Goal: Task Accomplishment & Management: Use online tool/utility

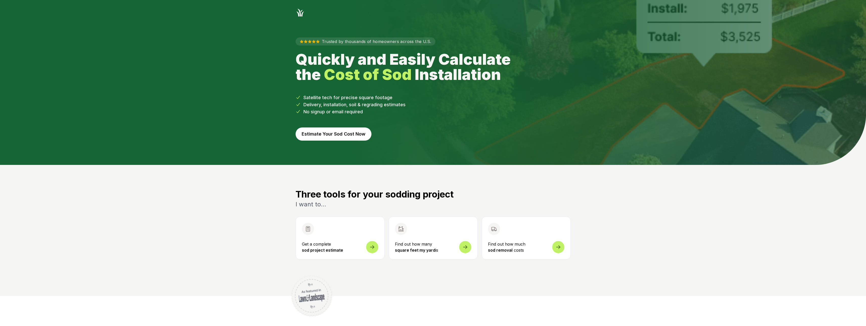
click at [298, 141] on button "Estimate Your Sod Cost Now" at bounding box center [334, 133] width 76 height 13
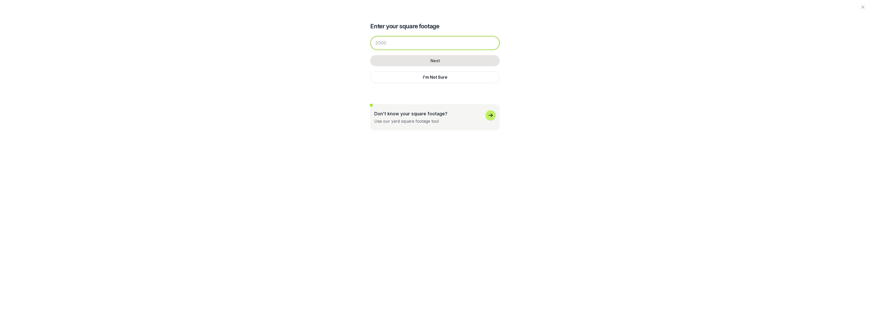
click at [382, 50] on input "number" at bounding box center [434, 43] width 129 height 14
click at [421, 83] on button "I'm Not Sure" at bounding box center [434, 77] width 129 height 12
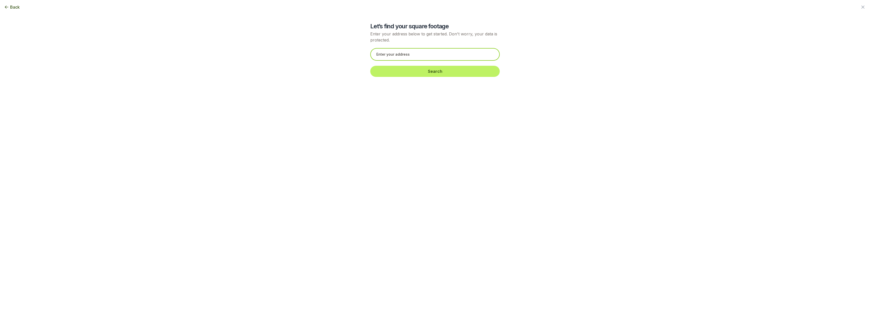
click at [385, 61] on input "text" at bounding box center [434, 54] width 129 height 13
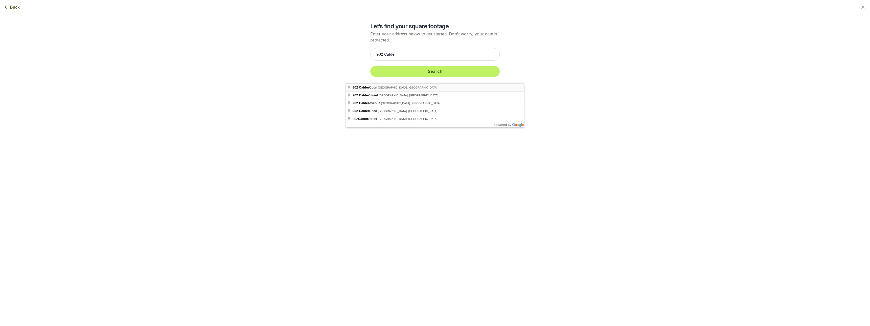
type input "[STREET_ADDRESS][PERSON_NAME]"
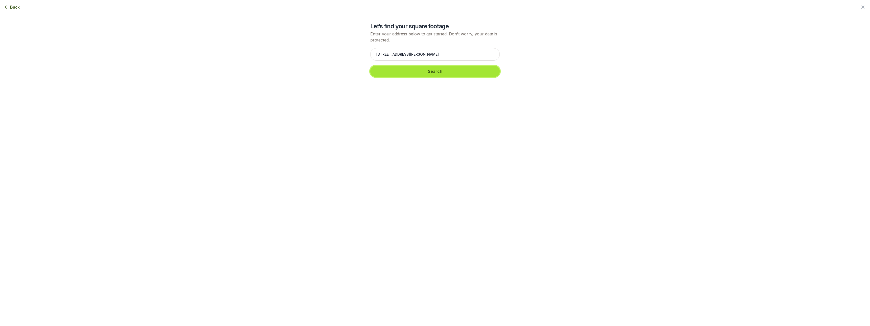
click at [424, 77] on button "Search" at bounding box center [434, 71] width 129 height 11
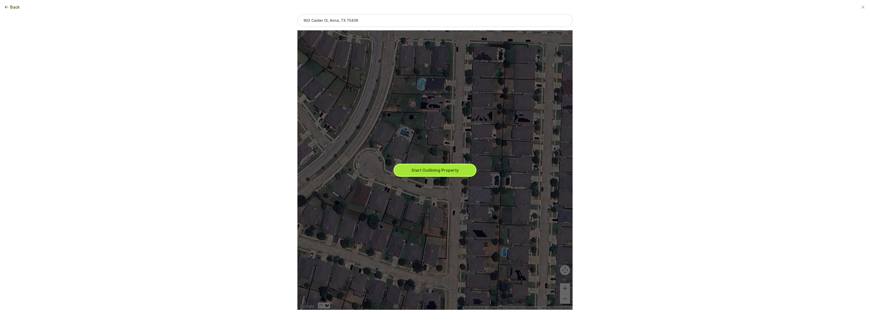
click at [433, 171] on button "Start Outlining Property" at bounding box center [435, 170] width 81 height 11
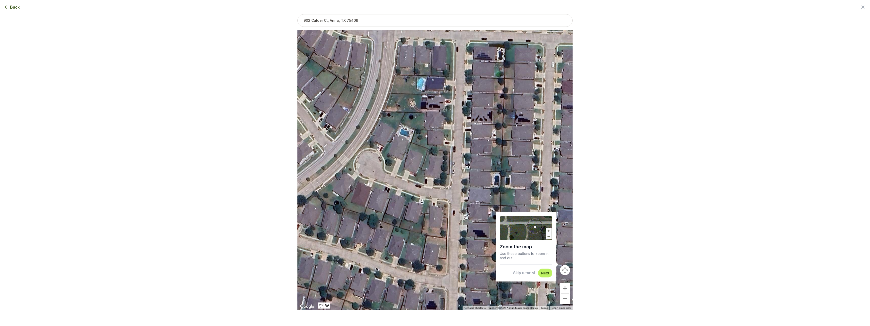
click at [570, 272] on button "Map camera controls" at bounding box center [565, 270] width 10 height 10
click at [549, 271] on button "Next" at bounding box center [545, 273] width 8 height 5
click at [520, 266] on button "Skip tutorial" at bounding box center [510, 271] width 20 height 10
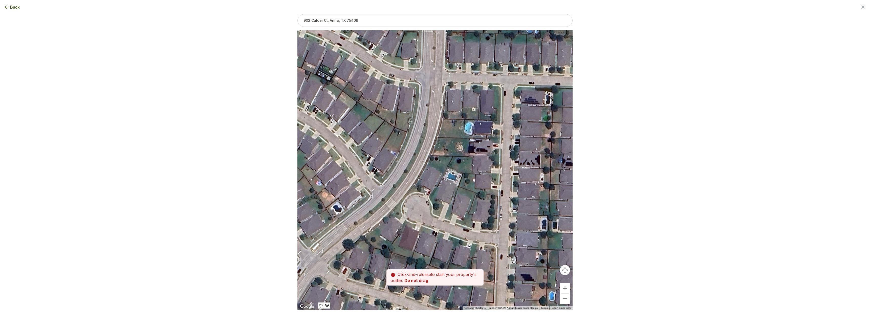
drag, startPoint x: 412, startPoint y: 229, endPoint x: 460, endPoint y: 273, distance: 64.6
click at [460, 273] on div "Drawing your area Tap (don't drag) to start drawing your area and then tap on t…" at bounding box center [434, 153] width 275 height 279
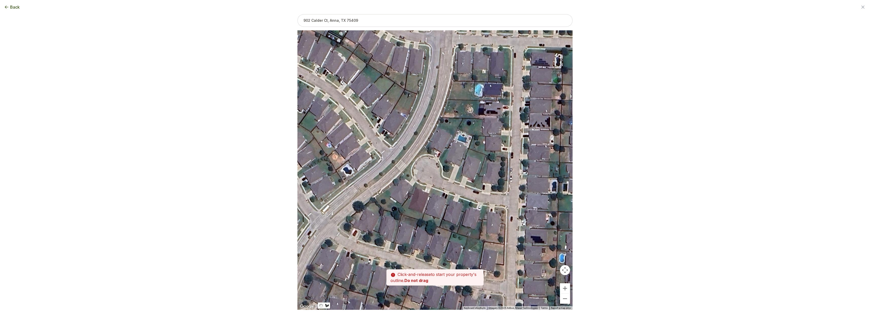
drag, startPoint x: 419, startPoint y: 156, endPoint x: 429, endPoint y: 119, distance: 38.2
click at [429, 119] on div at bounding box center [435, 169] width 378 height 279
click at [570, 289] on button "Zoom in" at bounding box center [565, 288] width 10 height 10
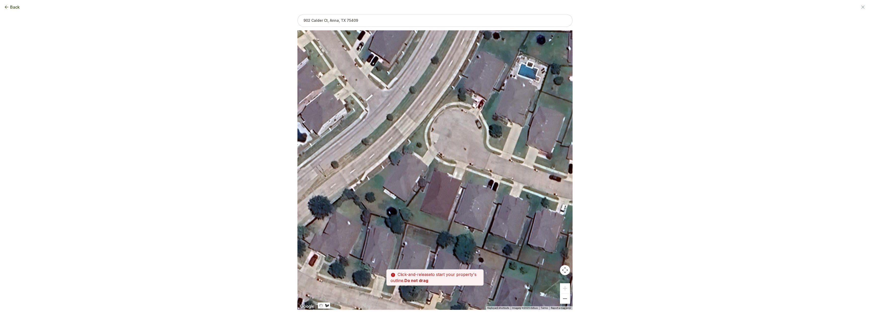
drag, startPoint x: 528, startPoint y: 254, endPoint x: 566, endPoint y: 218, distance: 52.9
click at [566, 218] on div at bounding box center [435, 170] width 378 height 279
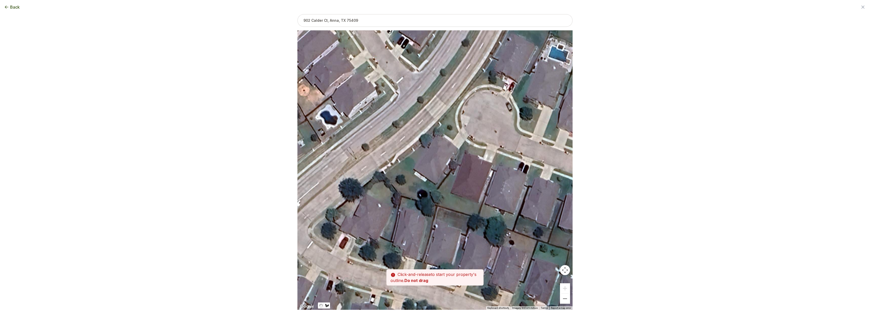
drag, startPoint x: 404, startPoint y: 217, endPoint x: 435, endPoint y: 199, distance: 35.9
click at [435, 199] on div at bounding box center [435, 170] width 378 height 279
click at [570, 303] on button "Zoom out" at bounding box center [565, 299] width 10 height 10
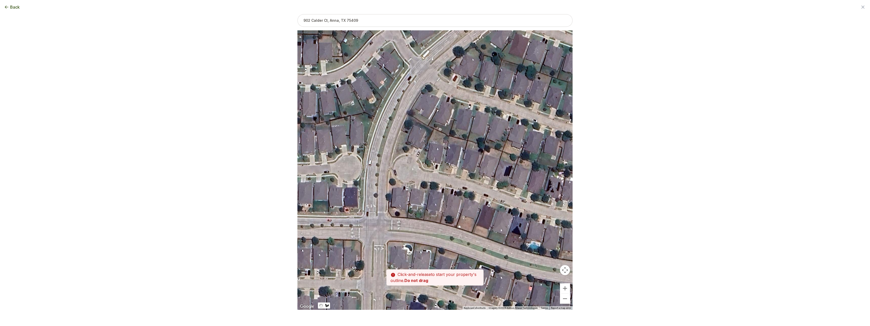
drag, startPoint x: 500, startPoint y: 258, endPoint x: 569, endPoint y: 134, distance: 142.6
click at [568, 135] on div at bounding box center [435, 169] width 378 height 279
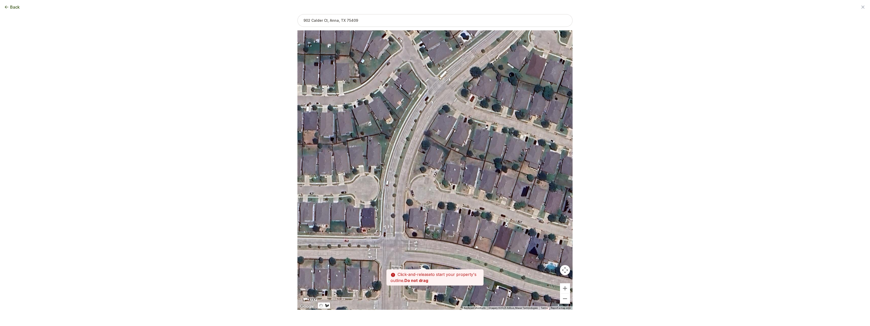
drag, startPoint x: 368, startPoint y: 165, endPoint x: 368, endPoint y: 208, distance: 43.0
click at [368, 208] on div at bounding box center [435, 169] width 378 height 279
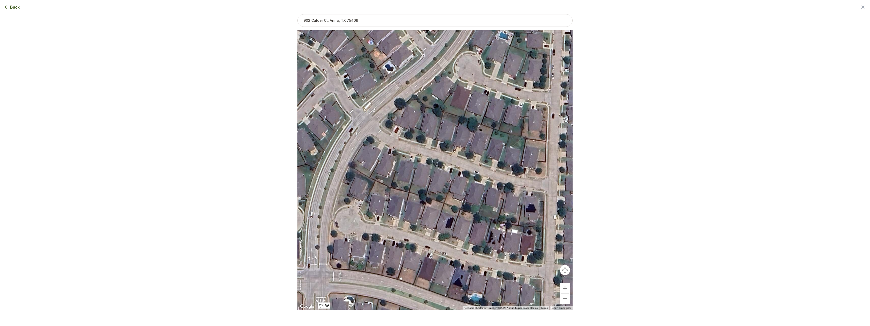
drag, startPoint x: 433, startPoint y: 124, endPoint x: 361, endPoint y: 143, distance: 74.7
click at [361, 143] on div at bounding box center [435, 169] width 378 height 279
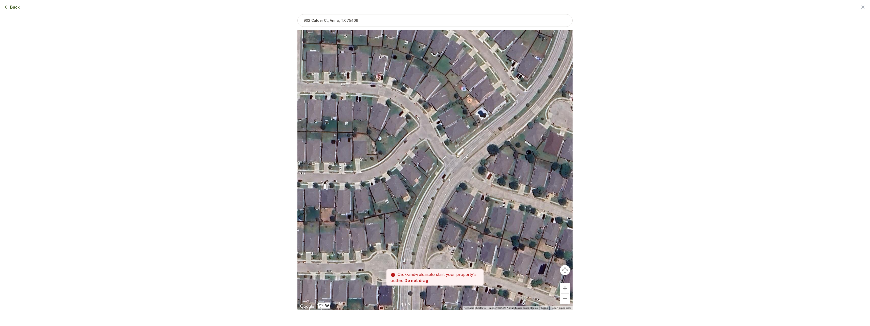
drag, startPoint x: 531, startPoint y: 194, endPoint x: 623, endPoint y: 241, distance: 103.4
click at [623, 241] on div at bounding box center [435, 169] width 378 height 279
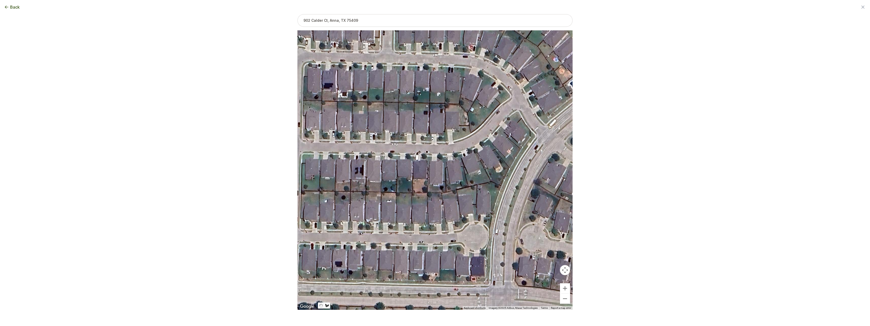
drag, startPoint x: 476, startPoint y: 197, endPoint x: 569, endPoint y: 168, distance: 97.1
click at [569, 168] on div at bounding box center [435, 169] width 378 height 279
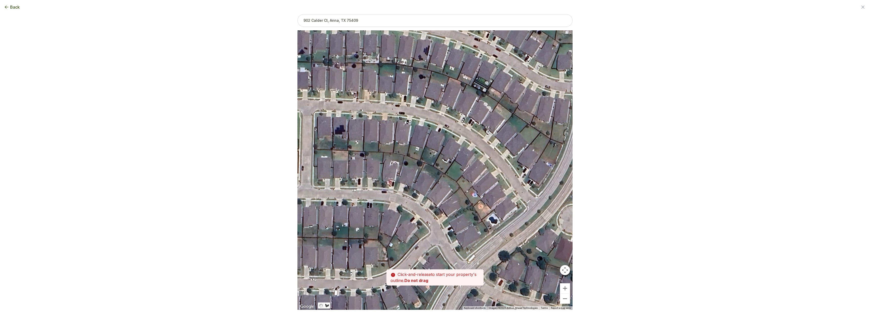
drag, startPoint x: 514, startPoint y: 115, endPoint x: 432, endPoint y: 250, distance: 158.3
click at [432, 250] on div at bounding box center [435, 169] width 378 height 279
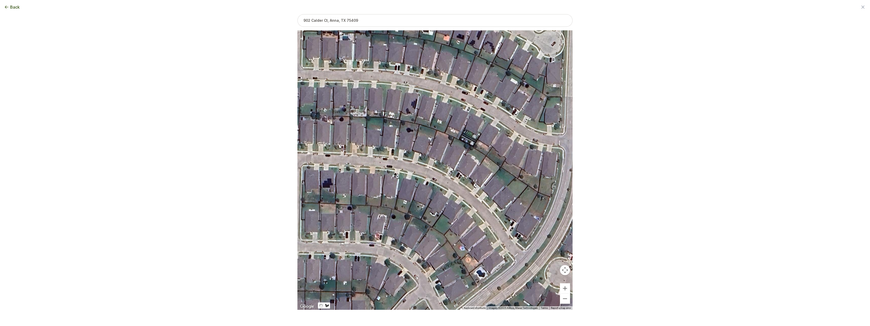
drag, startPoint x: 486, startPoint y: 173, endPoint x: 477, endPoint y: 219, distance: 46.8
click at [477, 219] on div at bounding box center [435, 169] width 378 height 279
click at [550, 199] on div at bounding box center [435, 169] width 378 height 279
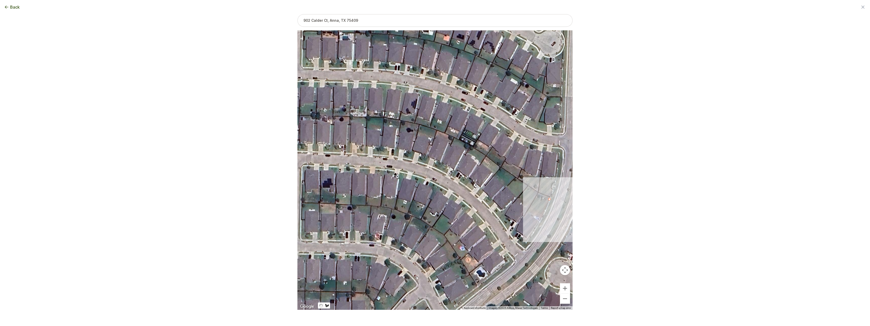
click at [548, 200] on div at bounding box center [435, 169] width 378 height 279
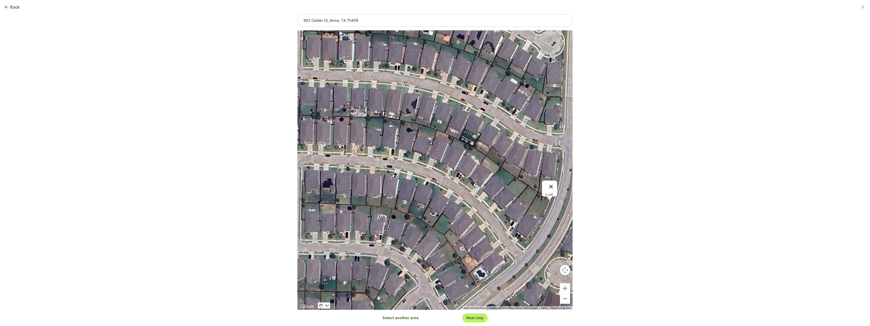
click at [554, 184] on button "Close" at bounding box center [551, 187] width 12 height 12
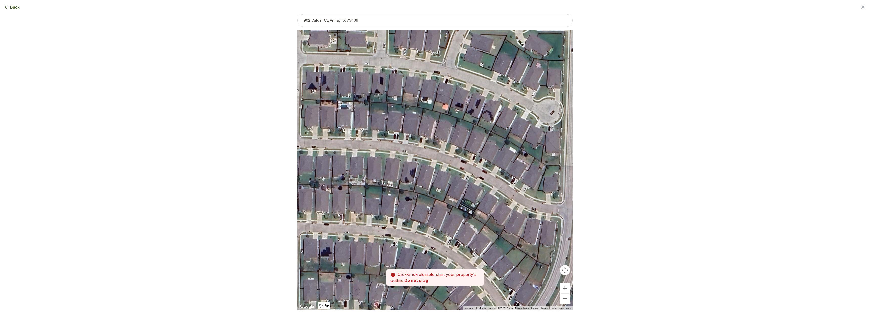
drag, startPoint x: 541, startPoint y: 198, endPoint x: 538, endPoint y: 256, distance: 58.0
click at [538, 256] on div at bounding box center [435, 169] width 378 height 279
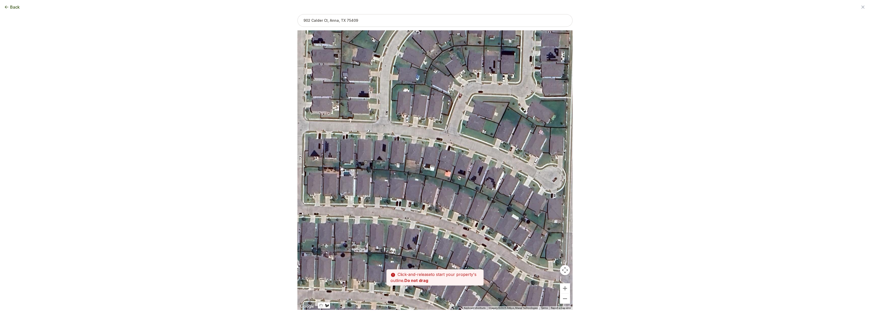
drag, startPoint x: 501, startPoint y: 169, endPoint x: 504, endPoint y: 236, distance: 67.6
click at [504, 236] on div at bounding box center [435, 169] width 378 height 279
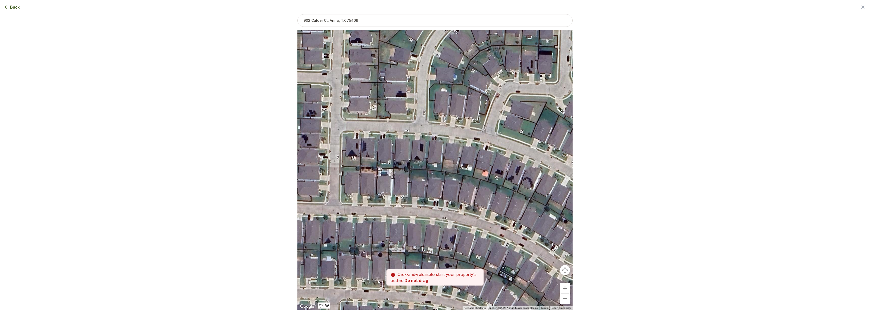
drag, startPoint x: 521, startPoint y: 162, endPoint x: 575, endPoint y: 112, distance: 73.9
click at [575, 112] on div at bounding box center [435, 170] width 378 height 279
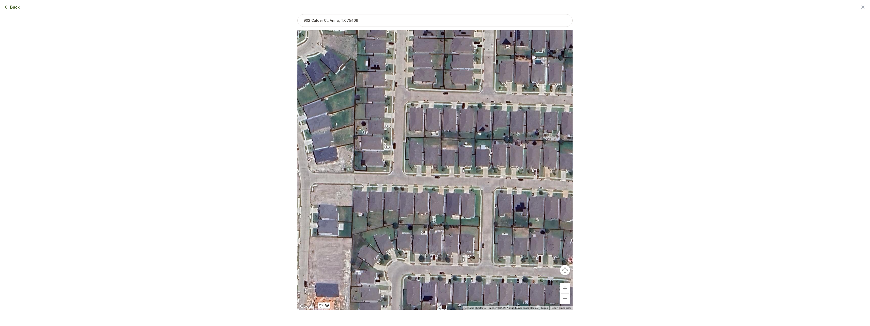
drag, startPoint x: 429, startPoint y: 148, endPoint x: 548, endPoint y: 107, distance: 125.4
click at [548, 107] on div at bounding box center [435, 169] width 378 height 279
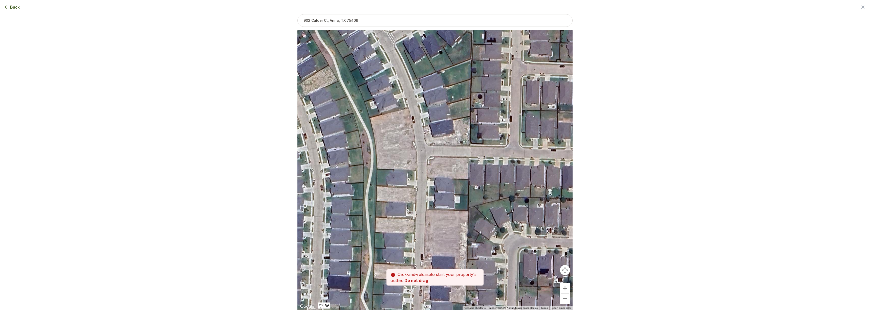
drag, startPoint x: 398, startPoint y: 150, endPoint x: 507, endPoint y: 119, distance: 112.7
click at [507, 118] on div at bounding box center [435, 169] width 378 height 279
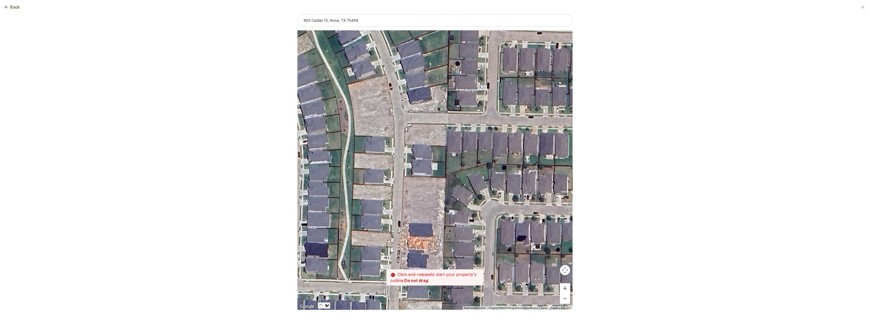
drag, startPoint x: 489, startPoint y: 214, endPoint x: 467, endPoint y: 185, distance: 36.1
click at [467, 185] on div at bounding box center [435, 169] width 378 height 279
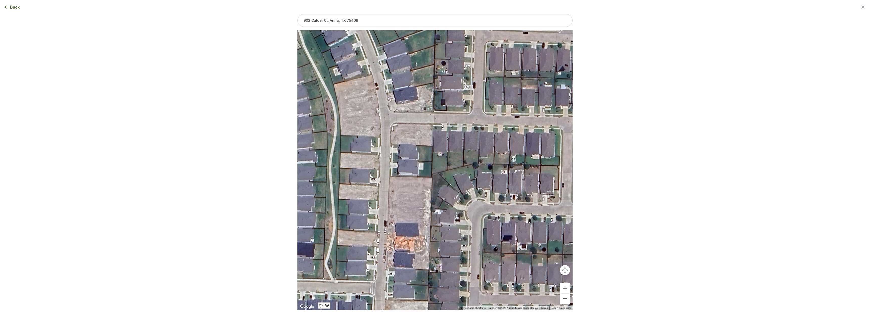
click at [570, 301] on button "Zoom out" at bounding box center [565, 299] width 10 height 10
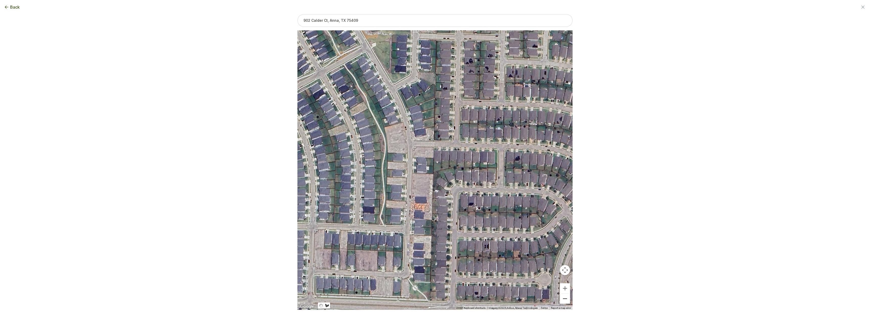
click at [570, 301] on button "Zoom out" at bounding box center [565, 299] width 10 height 10
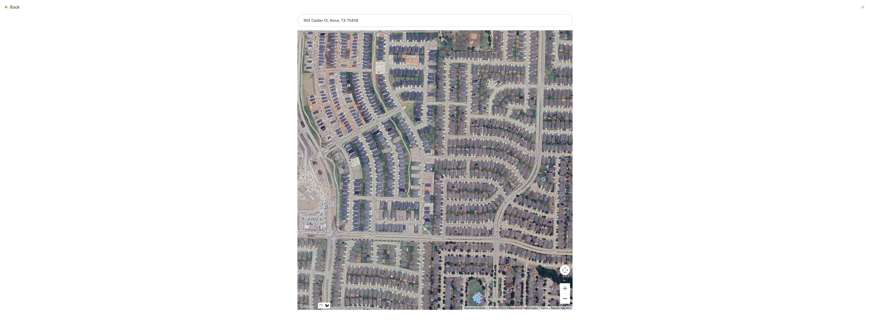
click at [570, 301] on button "Zoom out" at bounding box center [565, 299] width 10 height 10
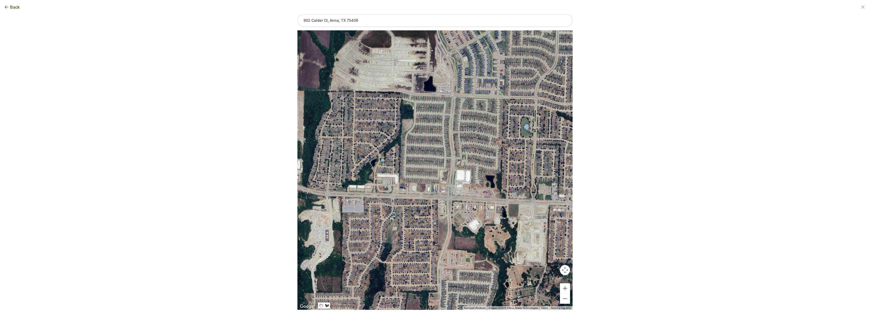
drag, startPoint x: 525, startPoint y: 229, endPoint x: 597, endPoint y: 121, distance: 129.1
click at [597, 121] on div at bounding box center [435, 170] width 378 height 279
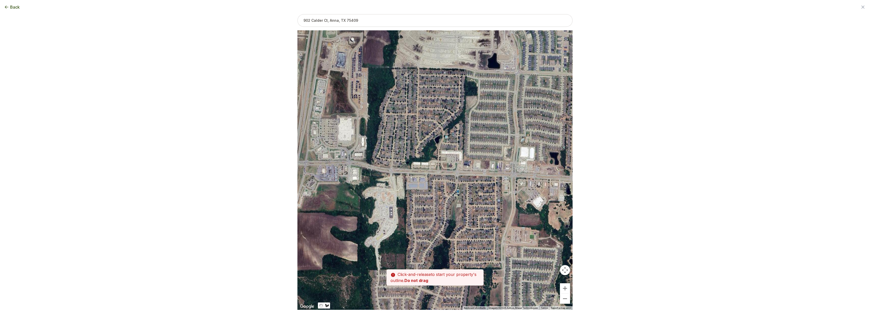
drag, startPoint x: 504, startPoint y: 230, endPoint x: 566, endPoint y: 207, distance: 66.3
click at [566, 207] on div at bounding box center [435, 170] width 378 height 279
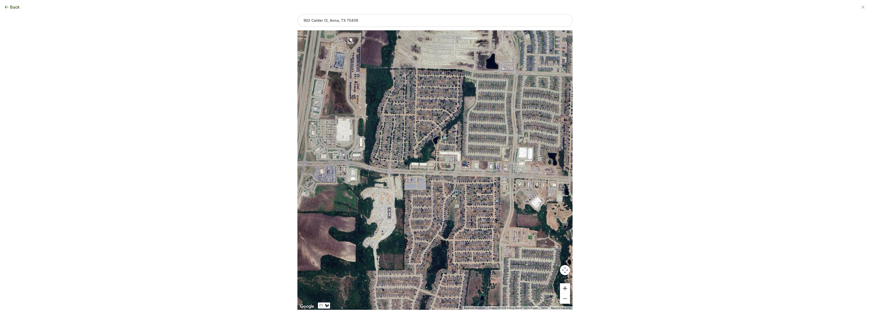
click at [570, 287] on button "Zoom in" at bounding box center [565, 288] width 10 height 10
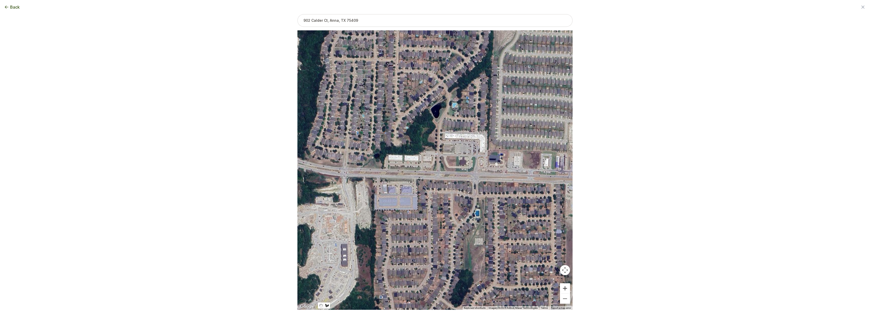
click at [570, 287] on button "Zoom in" at bounding box center [565, 288] width 10 height 10
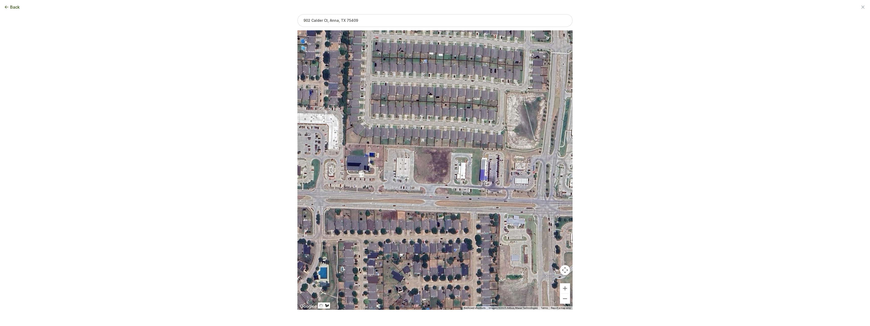
drag, startPoint x: 515, startPoint y: 206, endPoint x: 318, endPoint y: 222, distance: 198.2
click at [318, 222] on div at bounding box center [435, 169] width 378 height 279
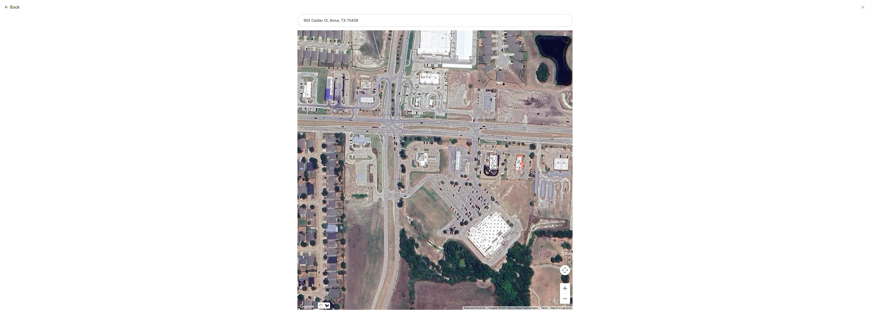
drag, startPoint x: 523, startPoint y: 211, endPoint x: 368, endPoint y: 130, distance: 174.6
click at [368, 130] on div at bounding box center [435, 169] width 378 height 279
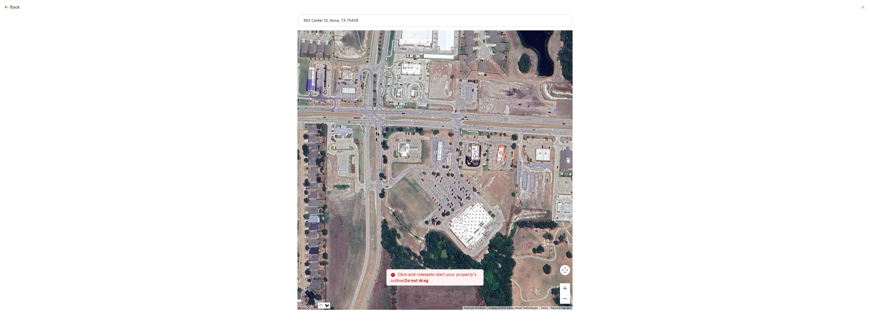
drag, startPoint x: 475, startPoint y: 145, endPoint x: 490, endPoint y: 64, distance: 82.7
click at [489, 63] on div at bounding box center [435, 169] width 378 height 279
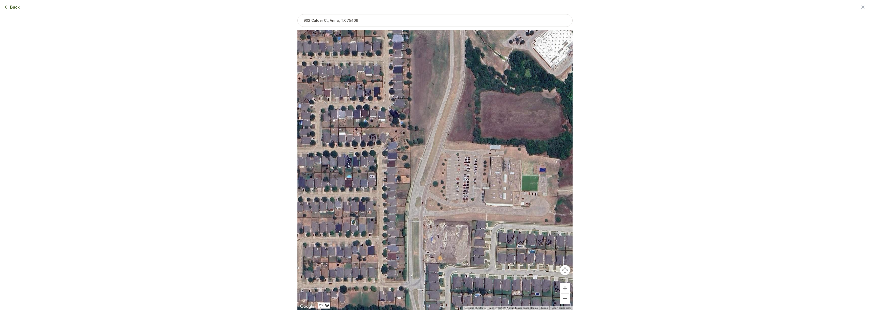
click at [570, 298] on button "Zoom out" at bounding box center [565, 299] width 10 height 10
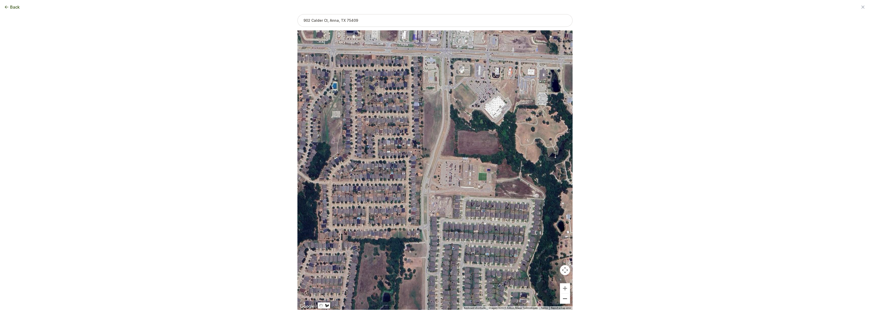
click at [570, 302] on button "Zoom out" at bounding box center [565, 299] width 10 height 10
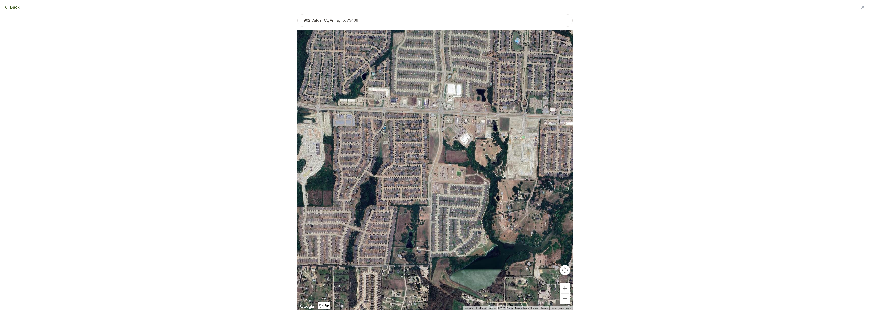
click at [20, 9] on span "Back" at bounding box center [15, 7] width 10 height 6
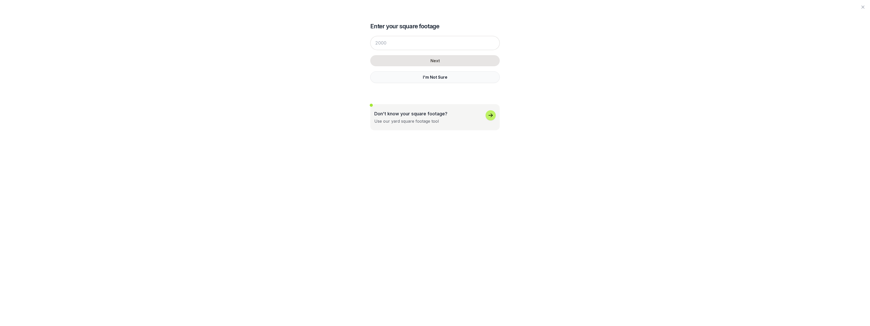
click at [437, 83] on button "I'm Not Sure" at bounding box center [434, 77] width 129 height 12
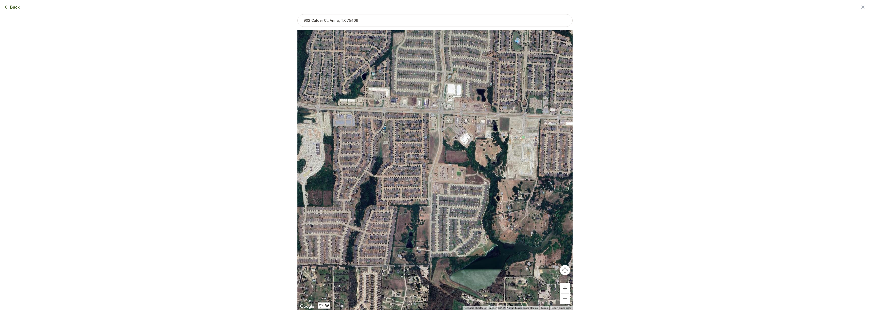
click at [570, 290] on button "Zoom in" at bounding box center [565, 288] width 10 height 10
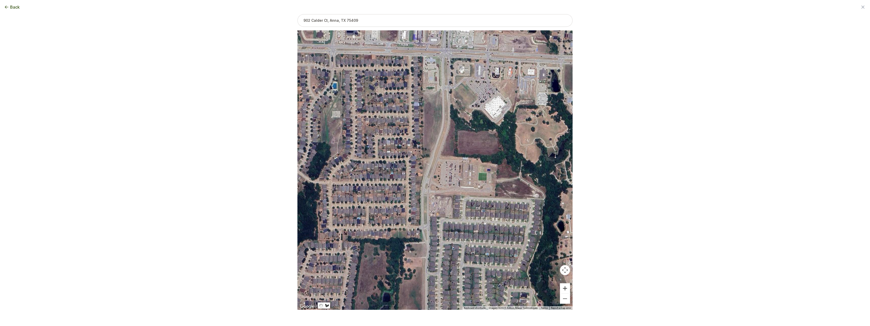
click at [570, 290] on button "Zoom in" at bounding box center [565, 288] width 10 height 10
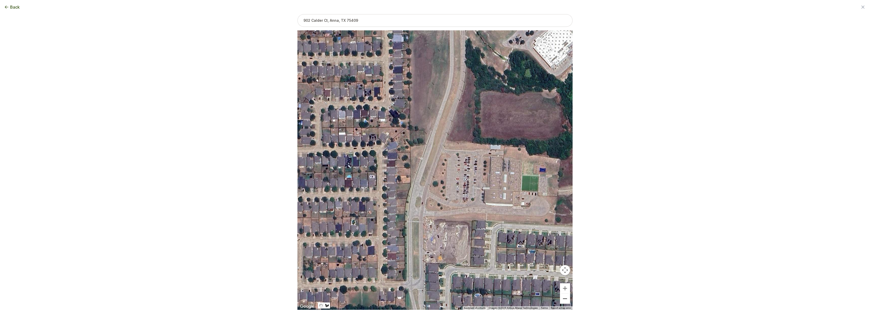
click at [570, 300] on button "Zoom out" at bounding box center [565, 299] width 10 height 10
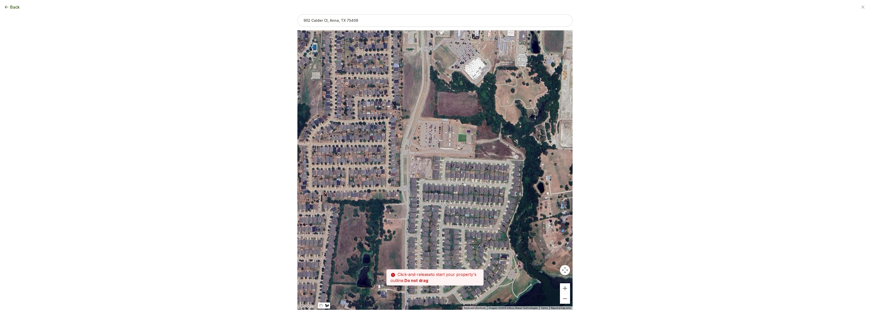
drag, startPoint x: 554, startPoint y: 291, endPoint x: 534, endPoint y: 251, distance: 44.2
click at [534, 251] on div at bounding box center [435, 169] width 378 height 279
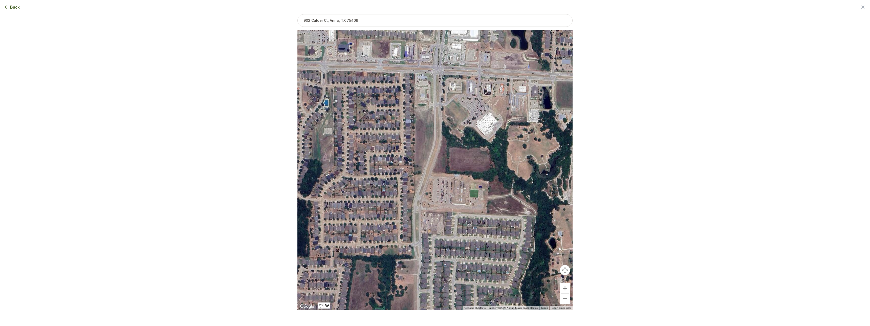
drag, startPoint x: 484, startPoint y: 166, endPoint x: 496, endPoint y: 221, distance: 57.0
click at [496, 221] on div at bounding box center [435, 169] width 378 height 279
